Goal: Transaction & Acquisition: Purchase product/service

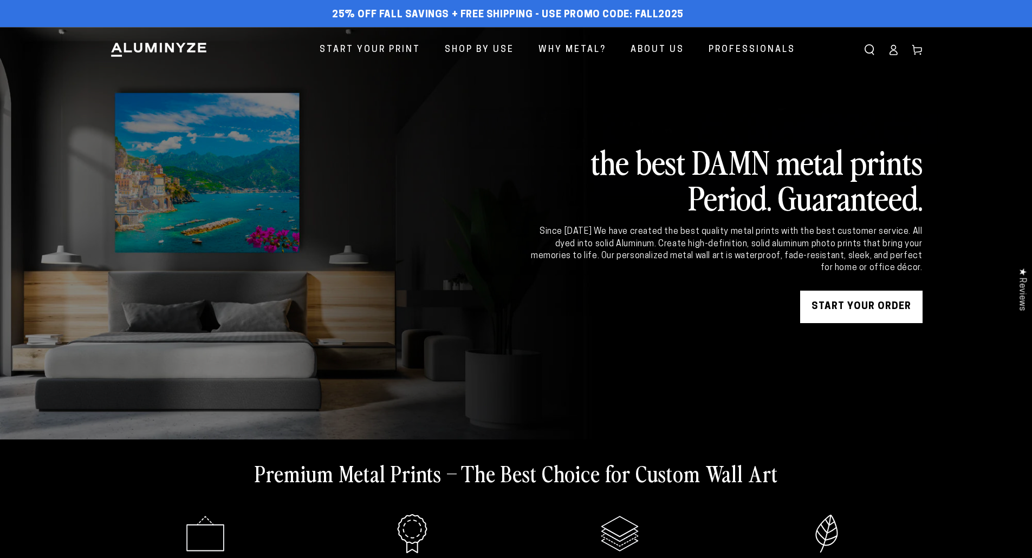
click at [825, 304] on link "START YOUR Order" at bounding box center [861, 307] width 122 height 33
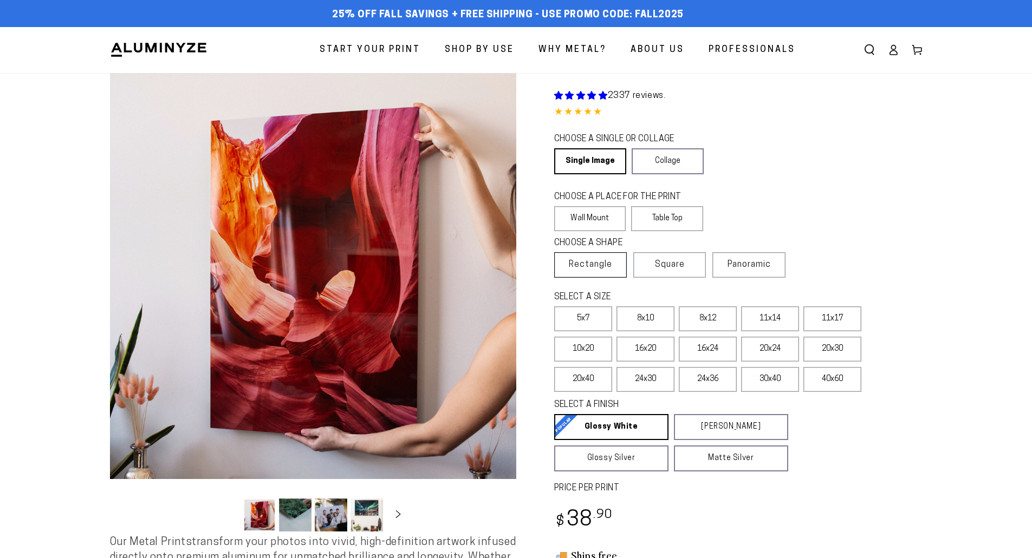
select select "**********"
click at [708, 347] on label "16x24" at bounding box center [708, 349] width 58 height 25
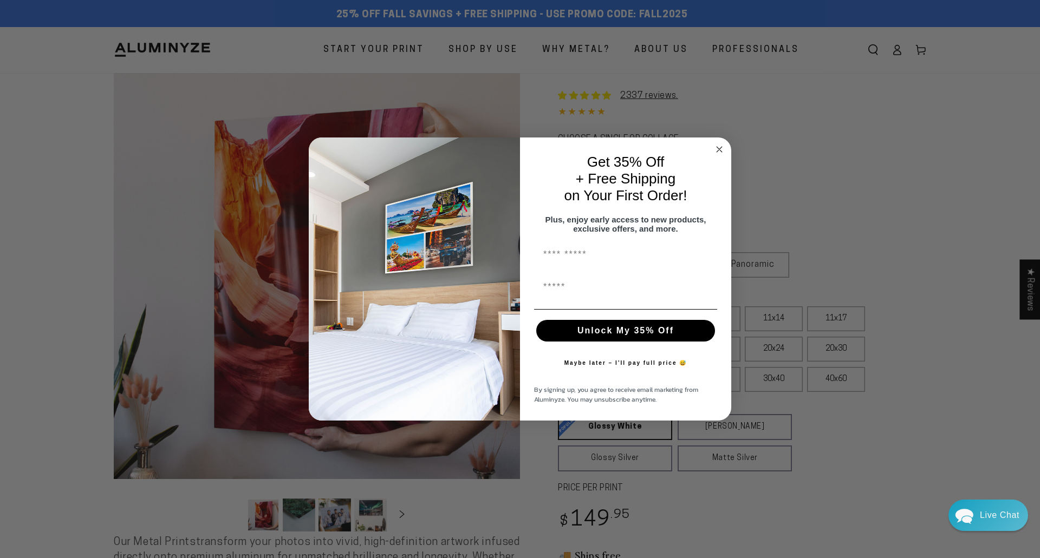
click at [716, 143] on circle "Close dialog" at bounding box center [719, 149] width 12 height 12
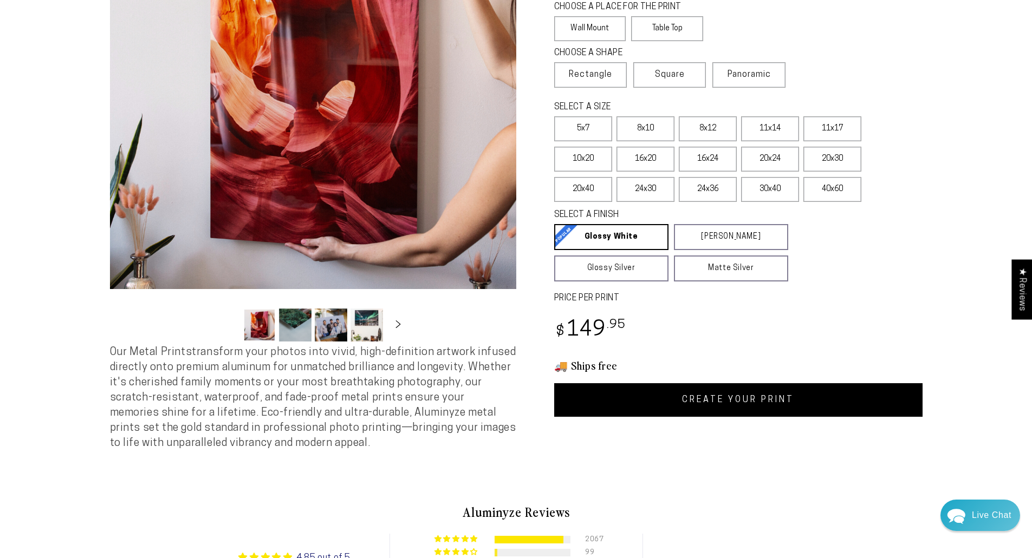
scroll to position [217, 0]
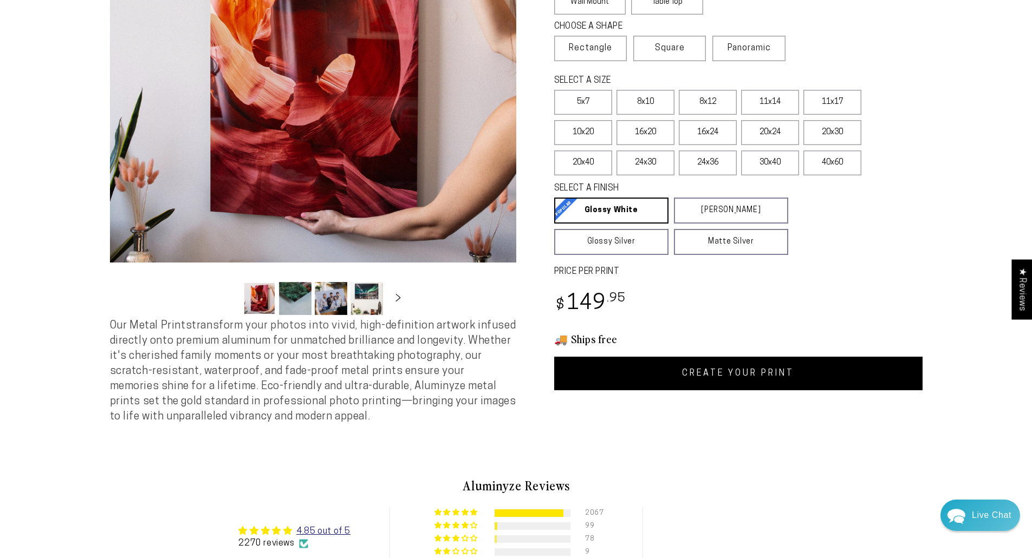
click at [707, 375] on link "CREATE YOUR PRINT" at bounding box center [738, 374] width 368 height 34
